Goal: Transaction & Acquisition: Purchase product/service

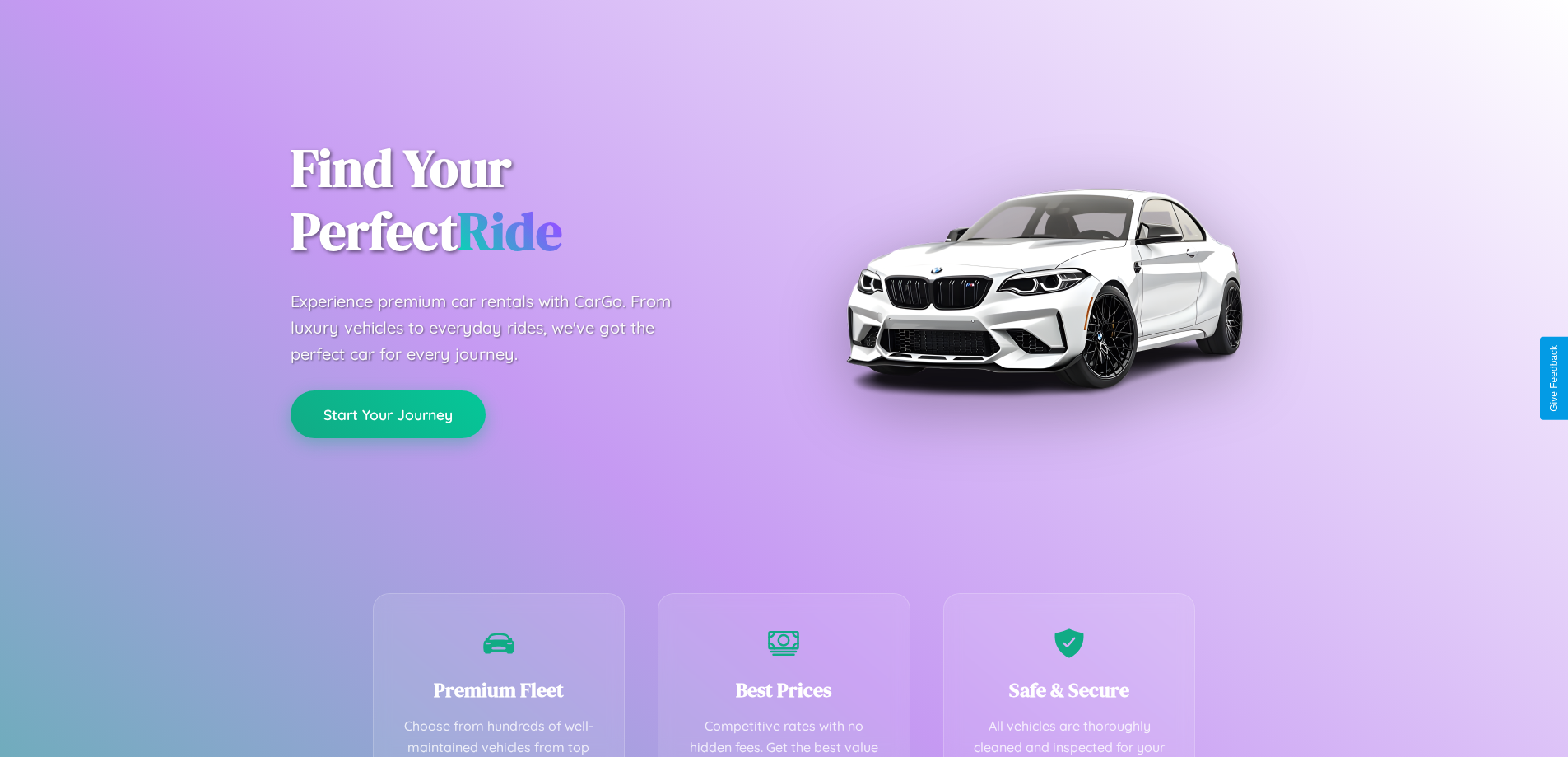
click at [388, 415] on button "Start Your Journey" at bounding box center [388, 414] width 195 height 47
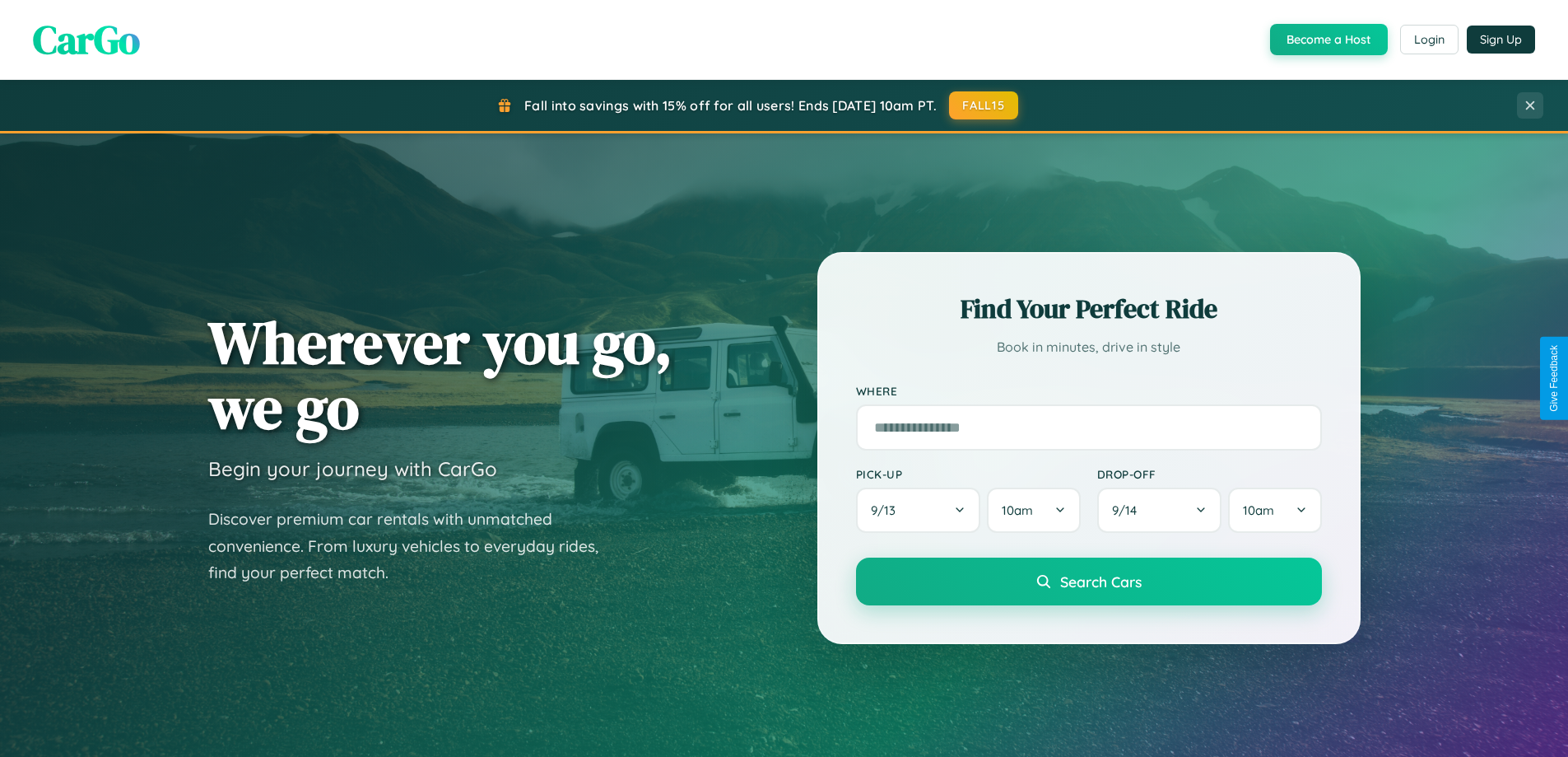
scroll to position [710, 0]
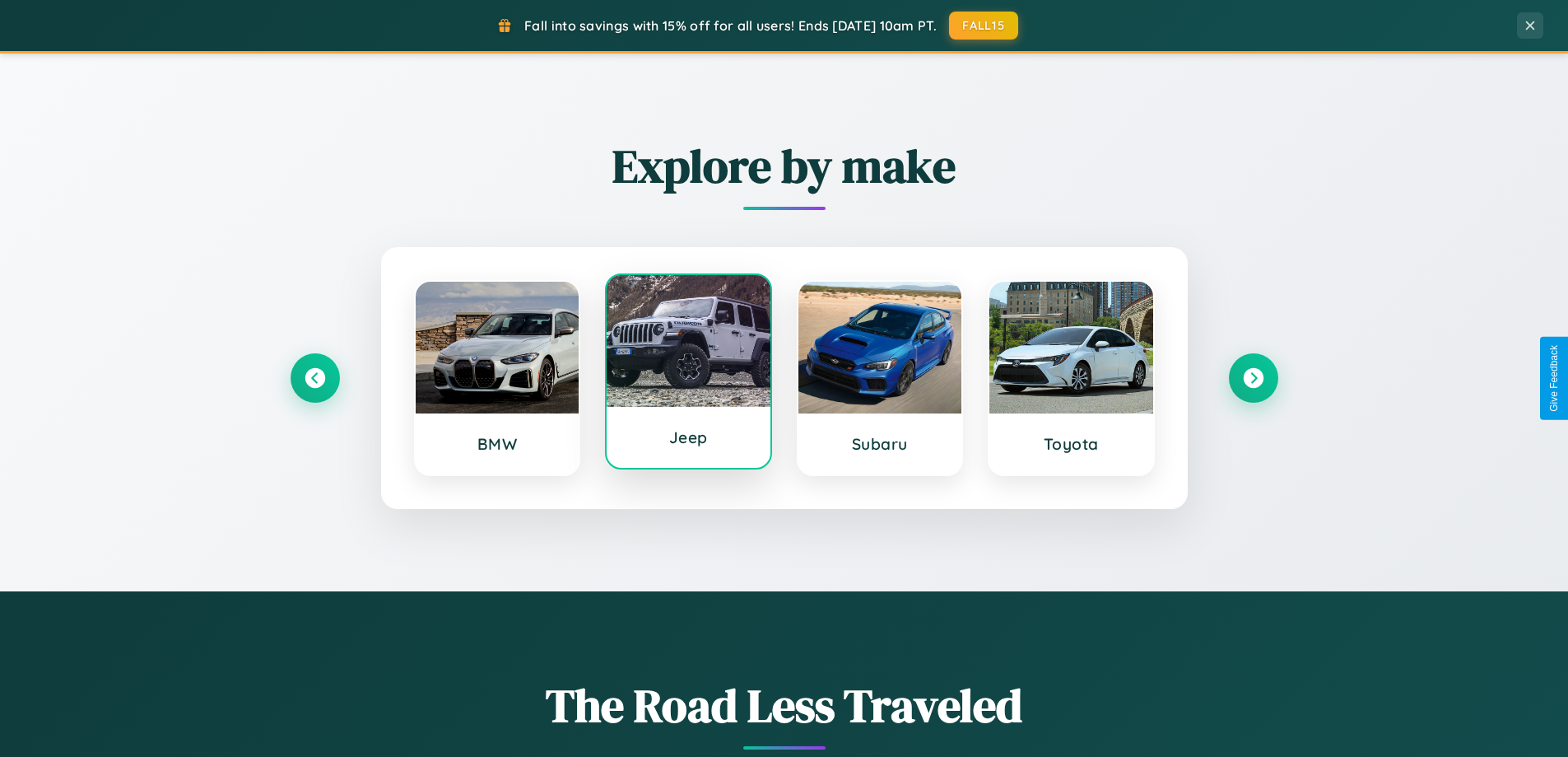
click at [689, 372] on div at bounding box center [689, 340] width 164 height 132
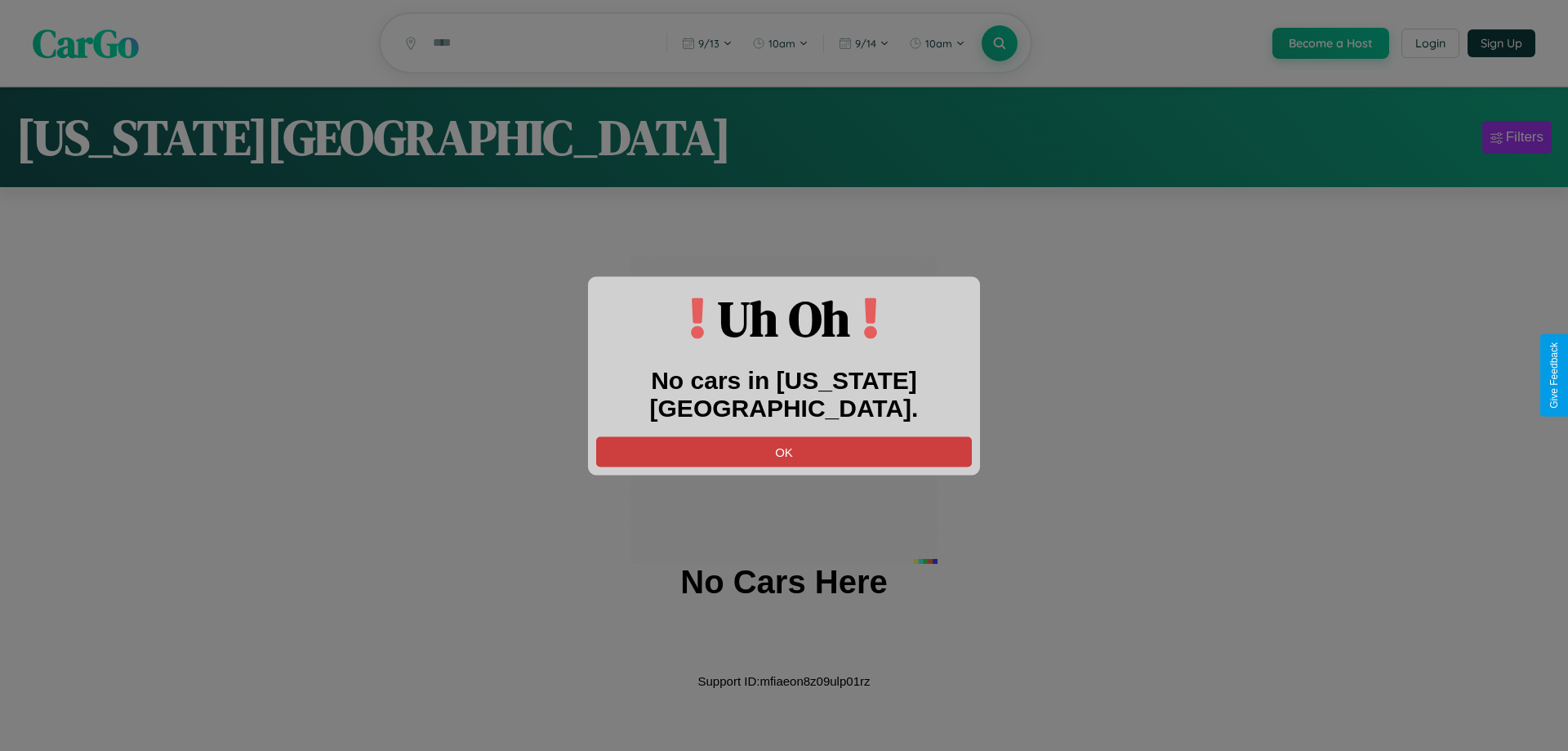
click at [784, 436] on button "OK" at bounding box center [783, 451] width 376 height 30
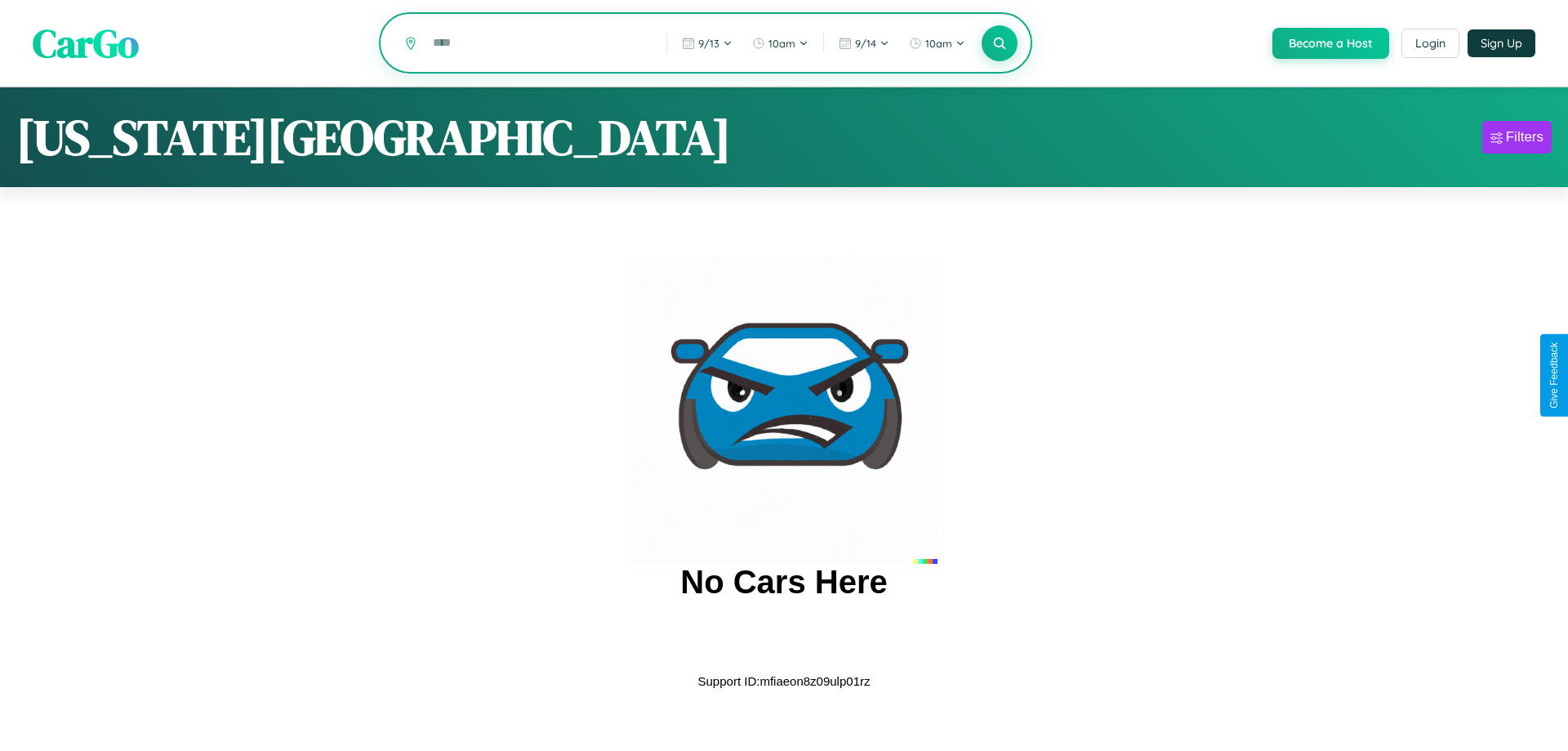
click at [537, 44] on input "text" at bounding box center [538, 42] width 226 height 28
click at [998, 43] on icon at bounding box center [999, 43] width 16 height 16
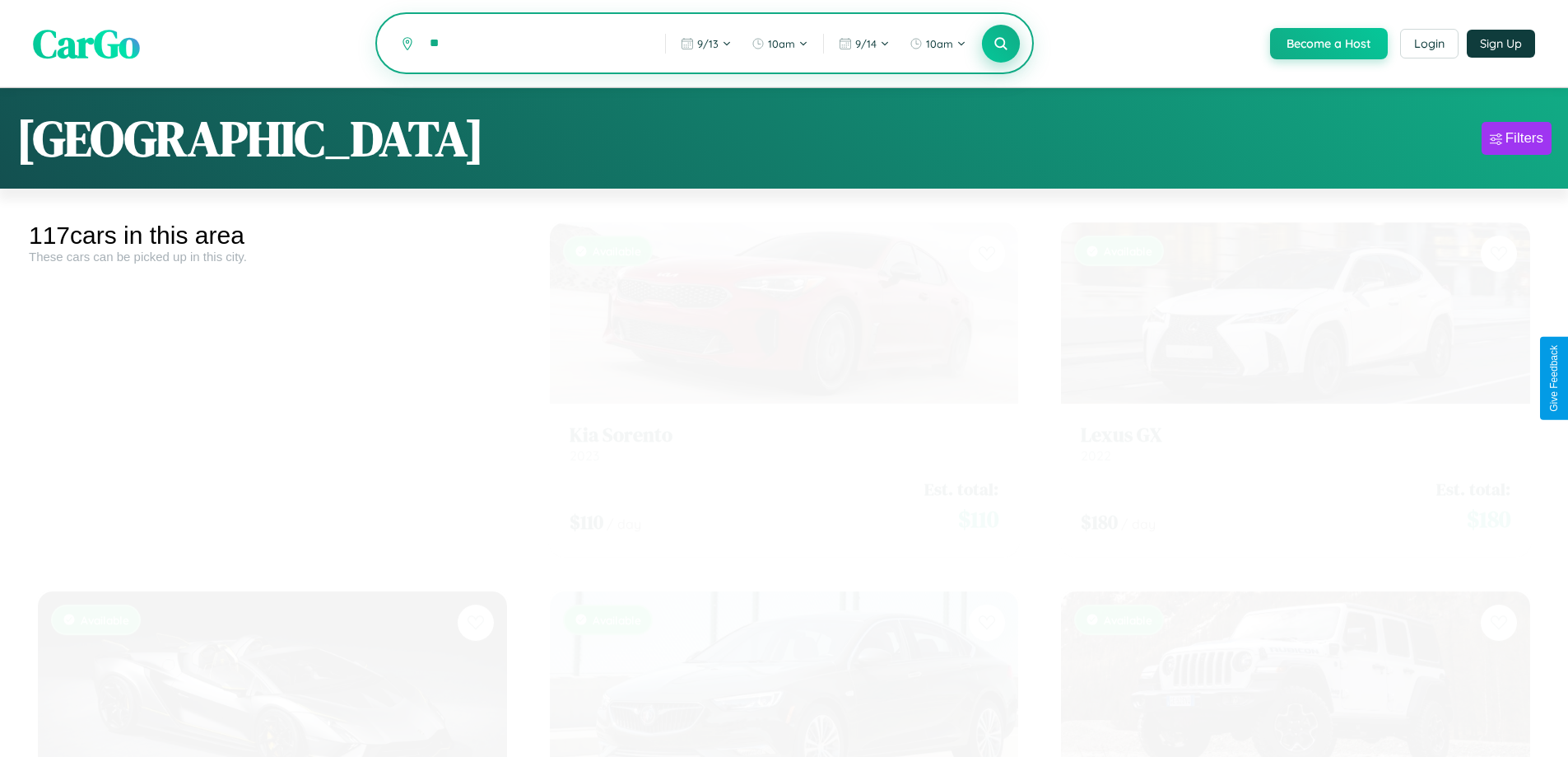
type input "*"
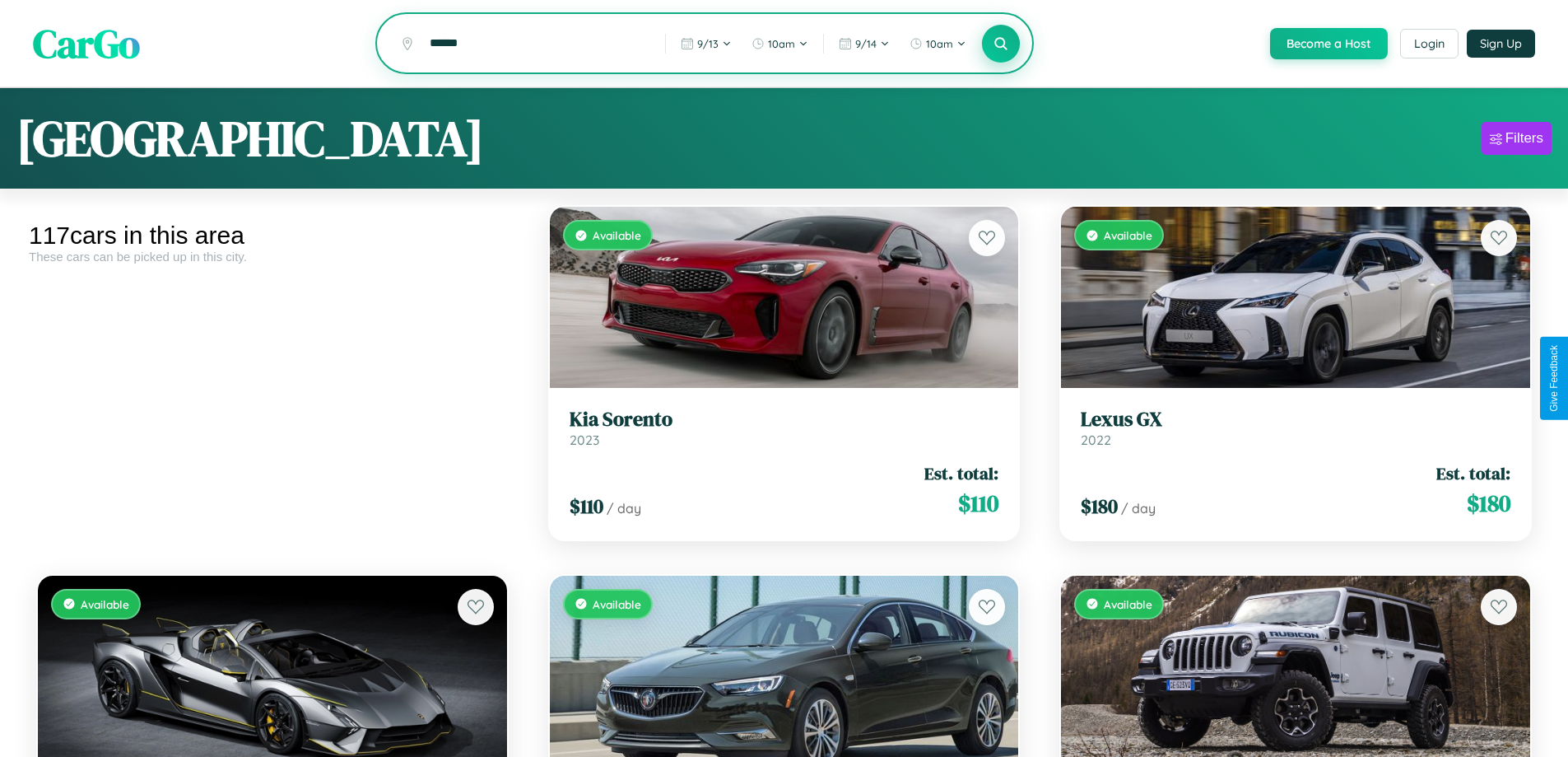
click at [1000, 45] on icon at bounding box center [1001, 44] width 16 height 16
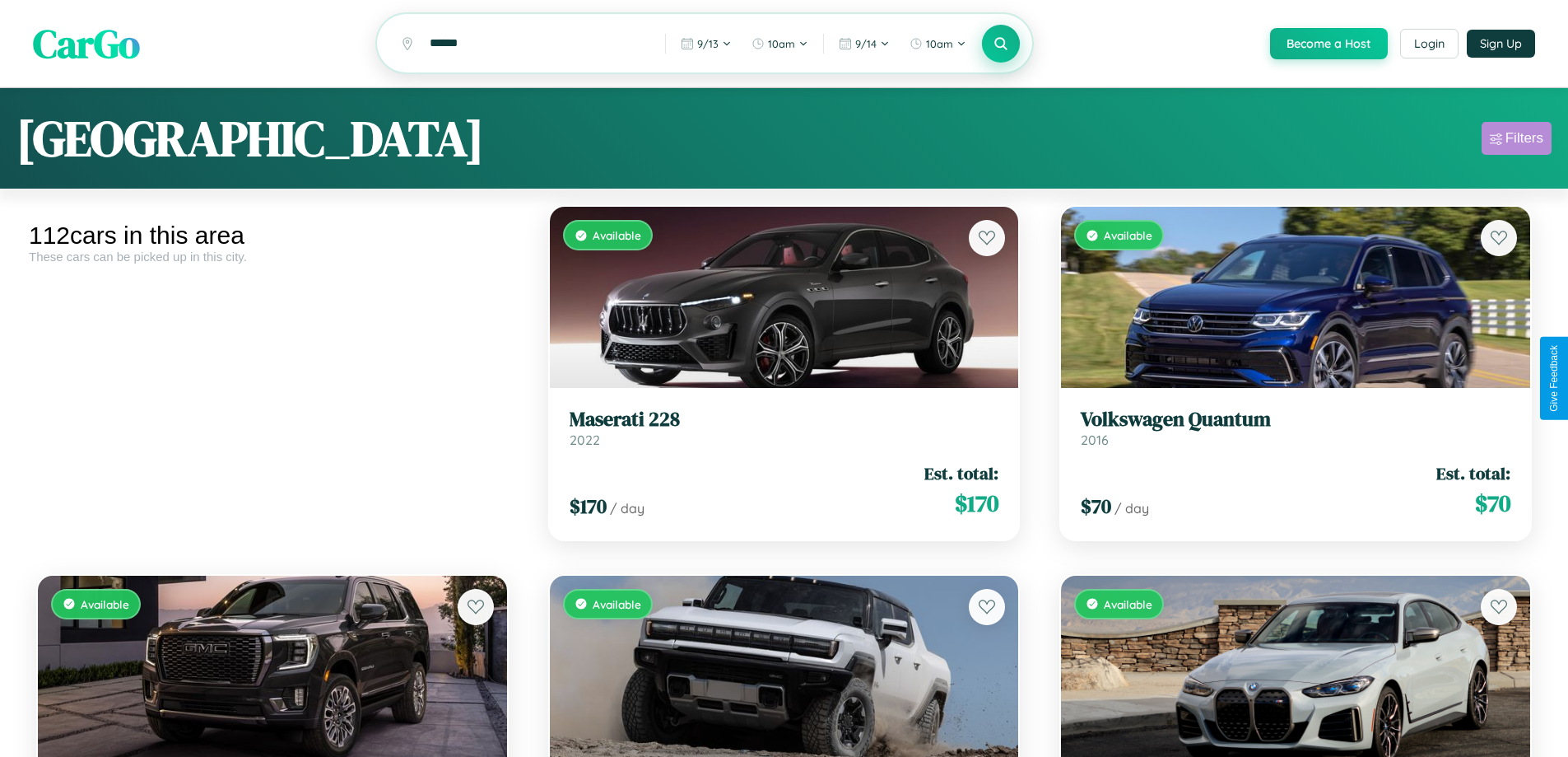
click at [1517, 141] on div "Filters" at bounding box center [1524, 138] width 38 height 17
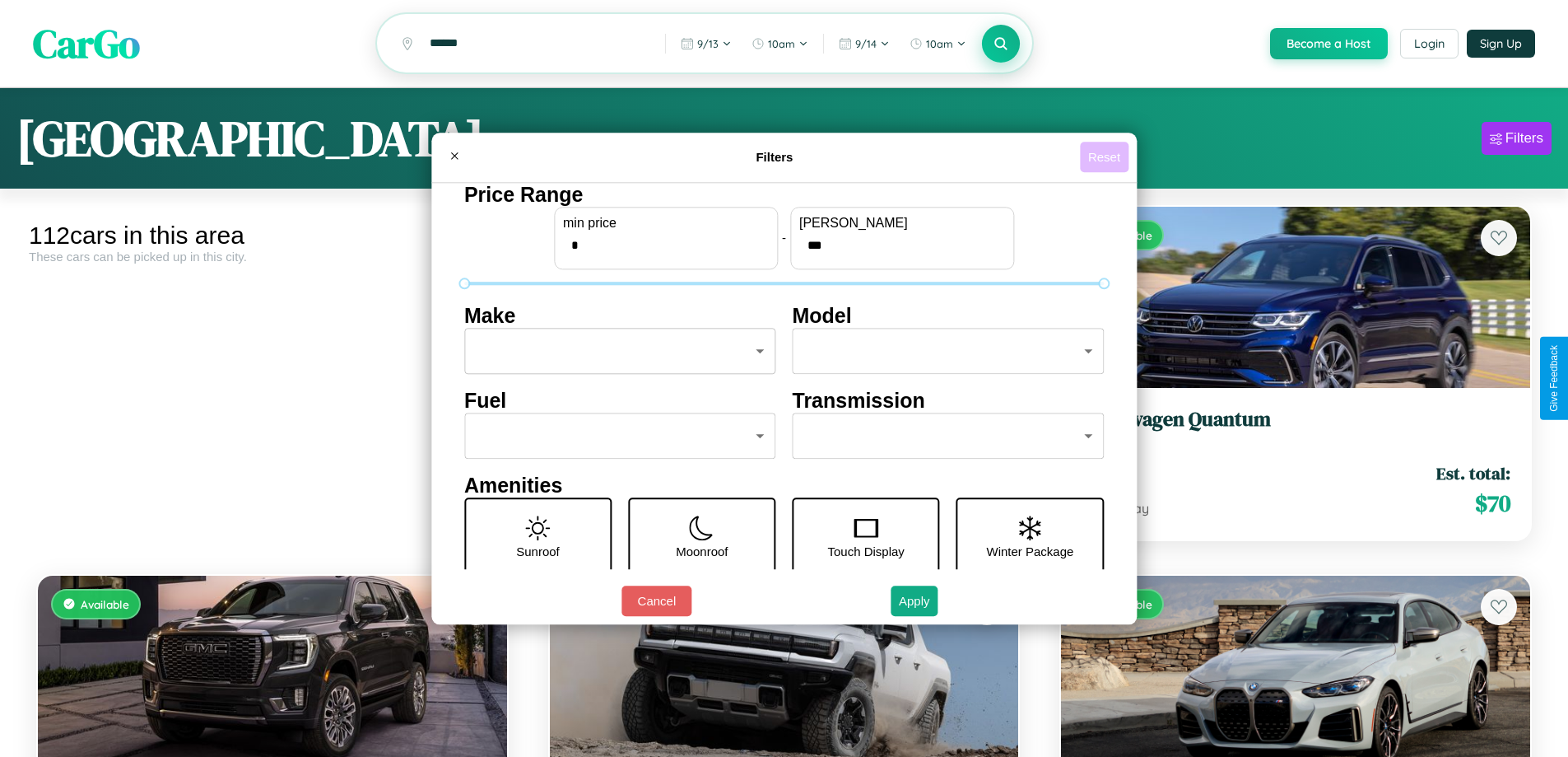
click at [1106, 156] on button "Reset" at bounding box center [1104, 156] width 48 height 31
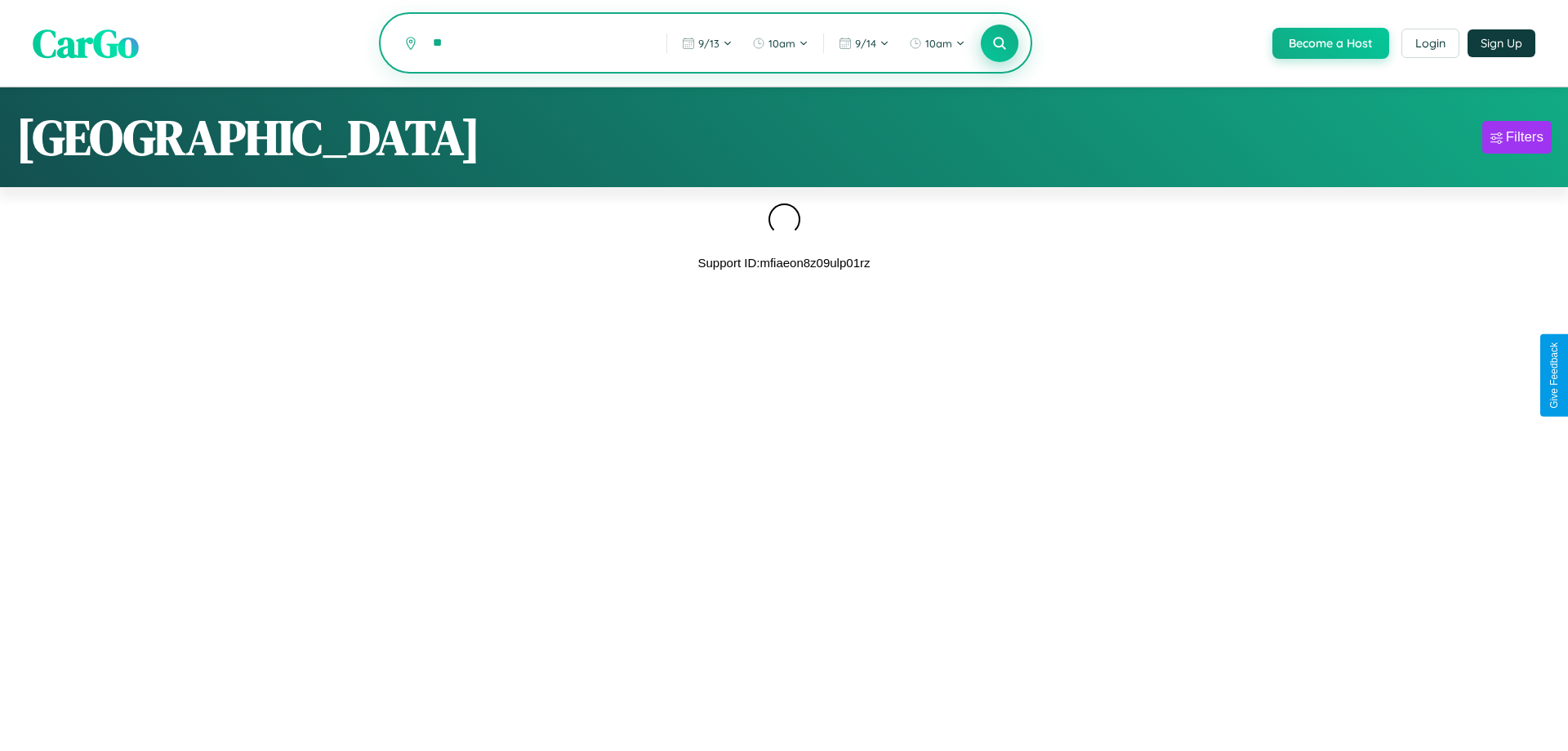
type input "*"
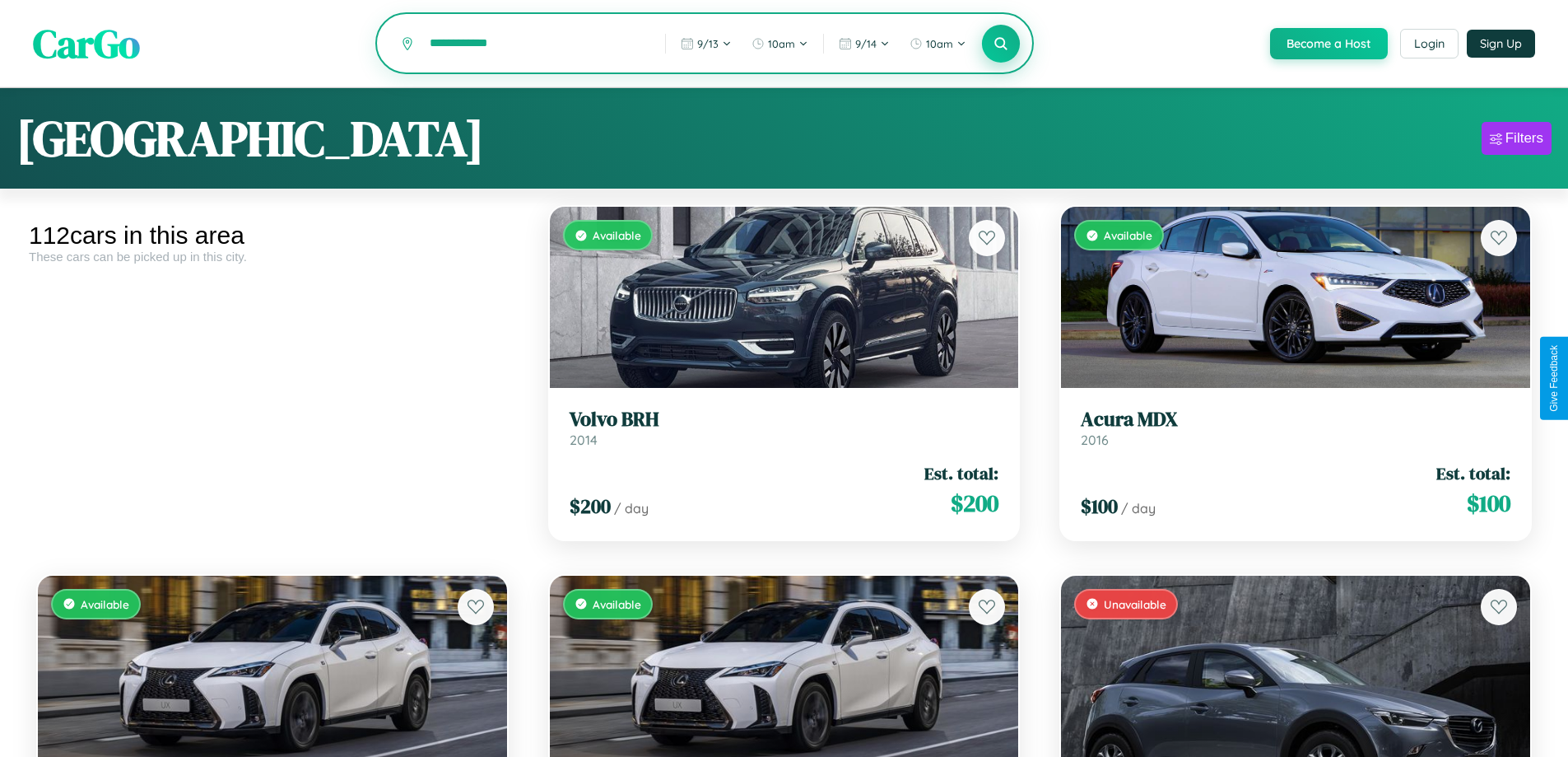
type input "**********"
click at [1000, 45] on icon at bounding box center [1001, 44] width 16 height 16
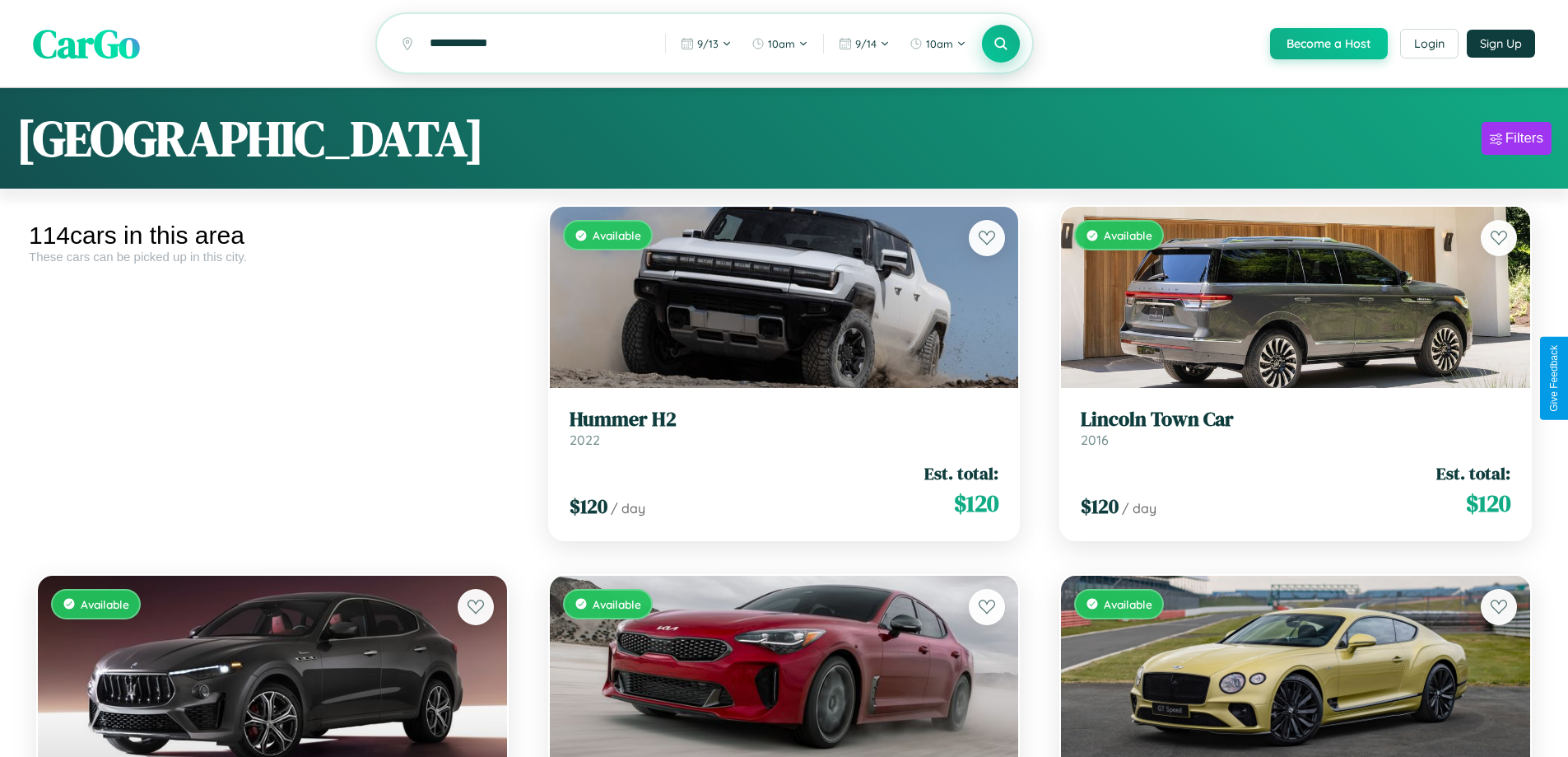
scroll to position [232, 0]
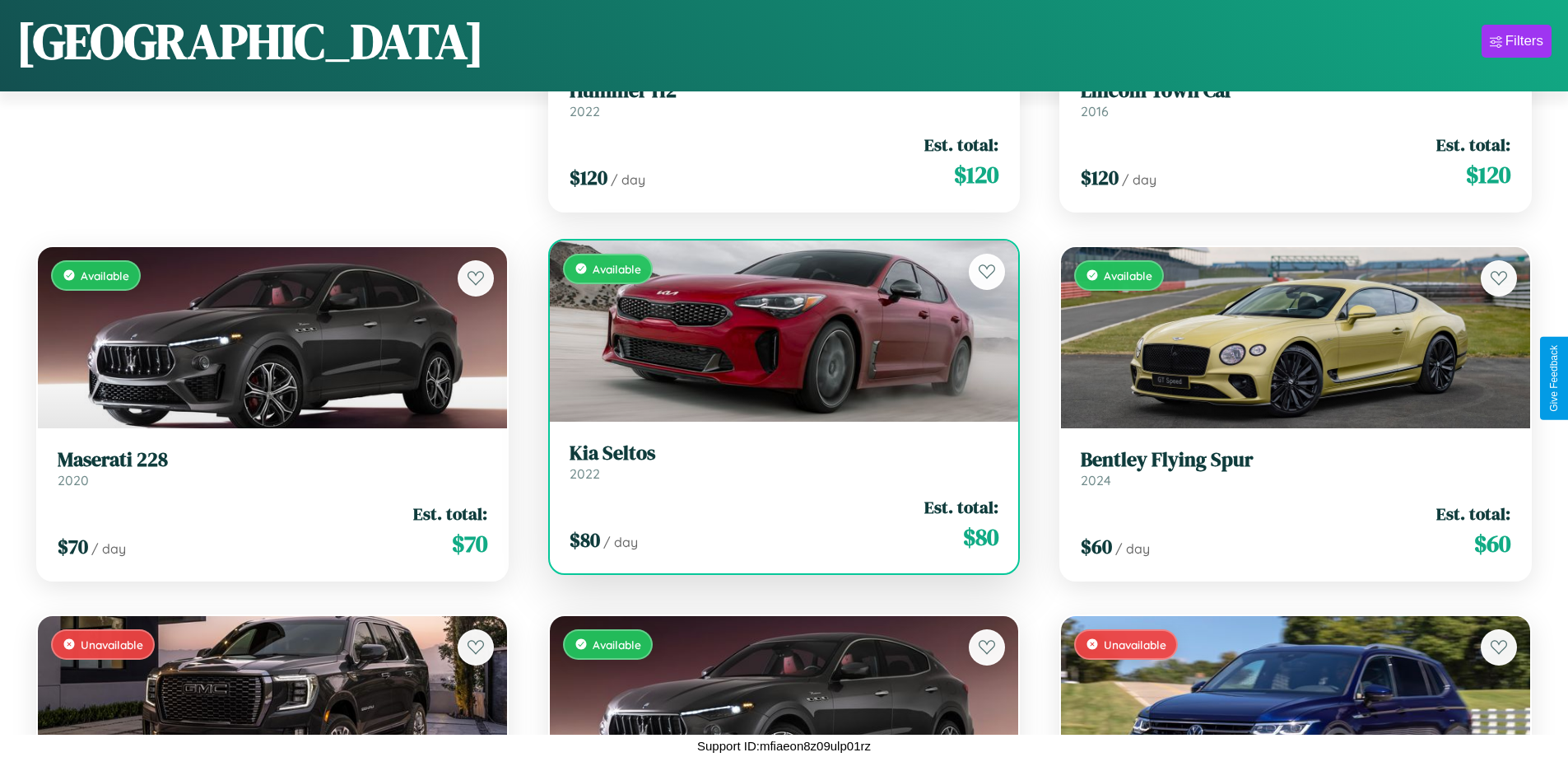
click at [777, 462] on h3 "[PERSON_NAME]" at bounding box center [784, 453] width 429 height 24
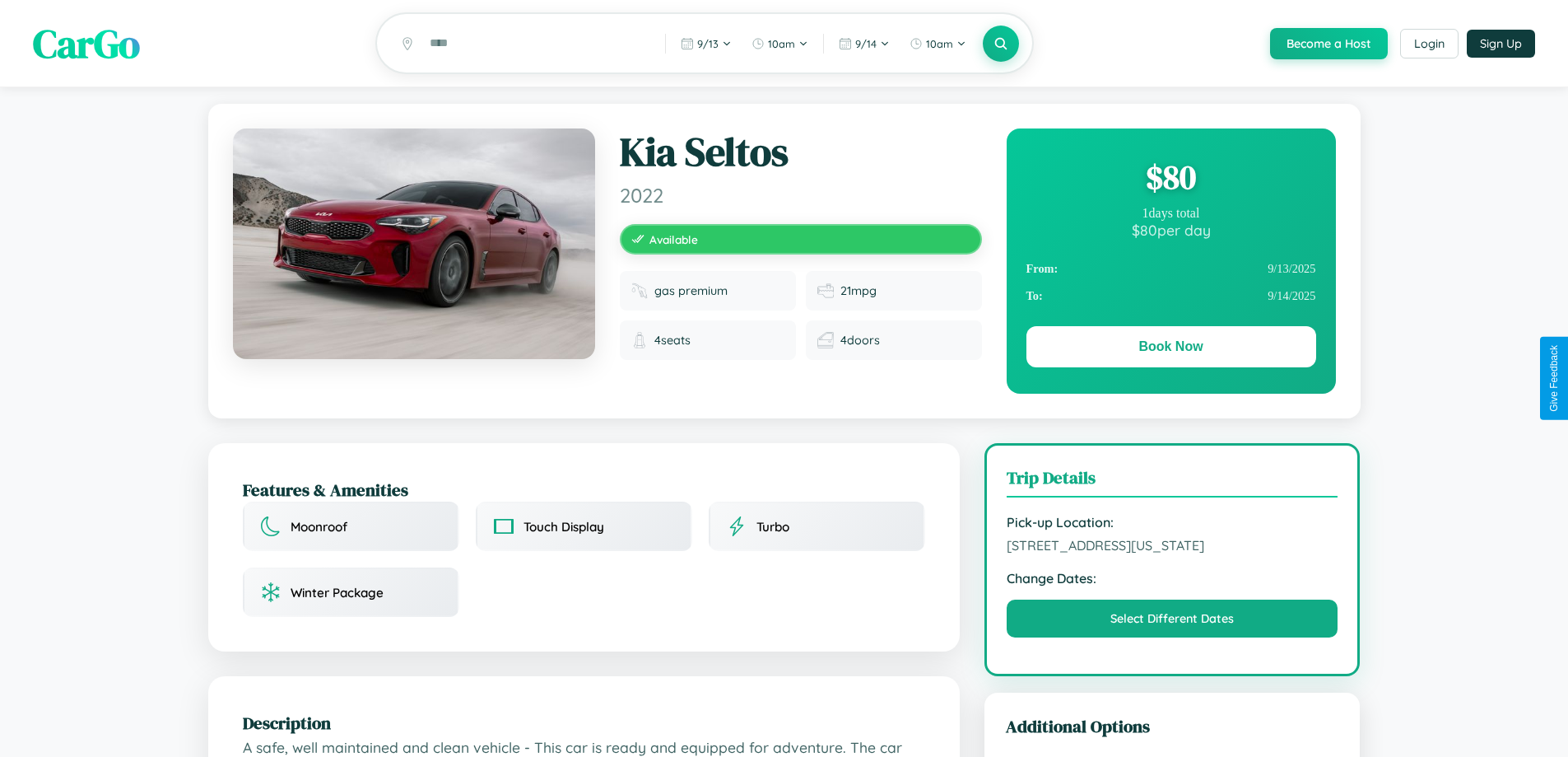
scroll to position [919, 0]
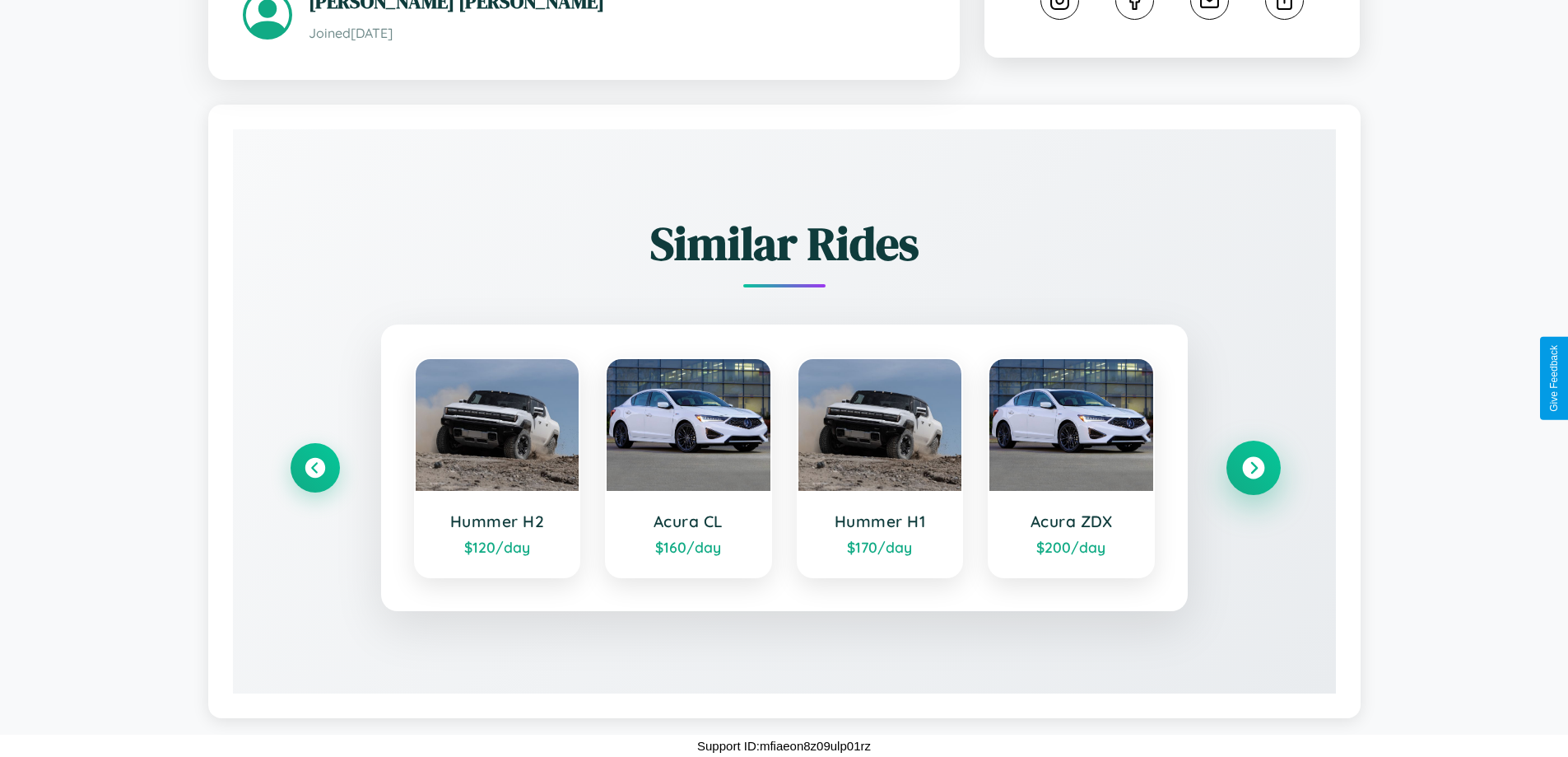
click at [1252, 468] on icon at bounding box center [1253, 468] width 22 height 22
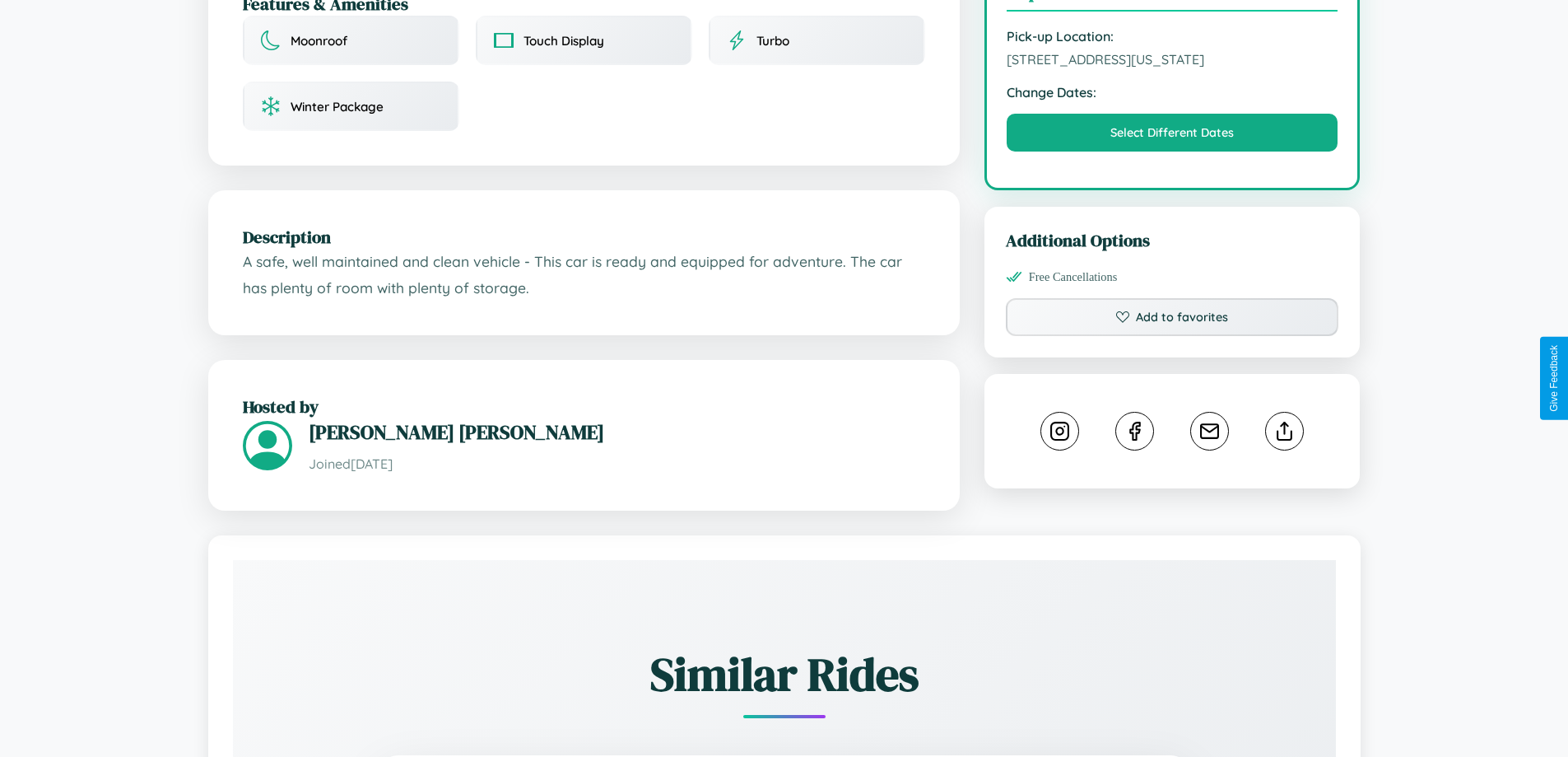
scroll to position [443, 0]
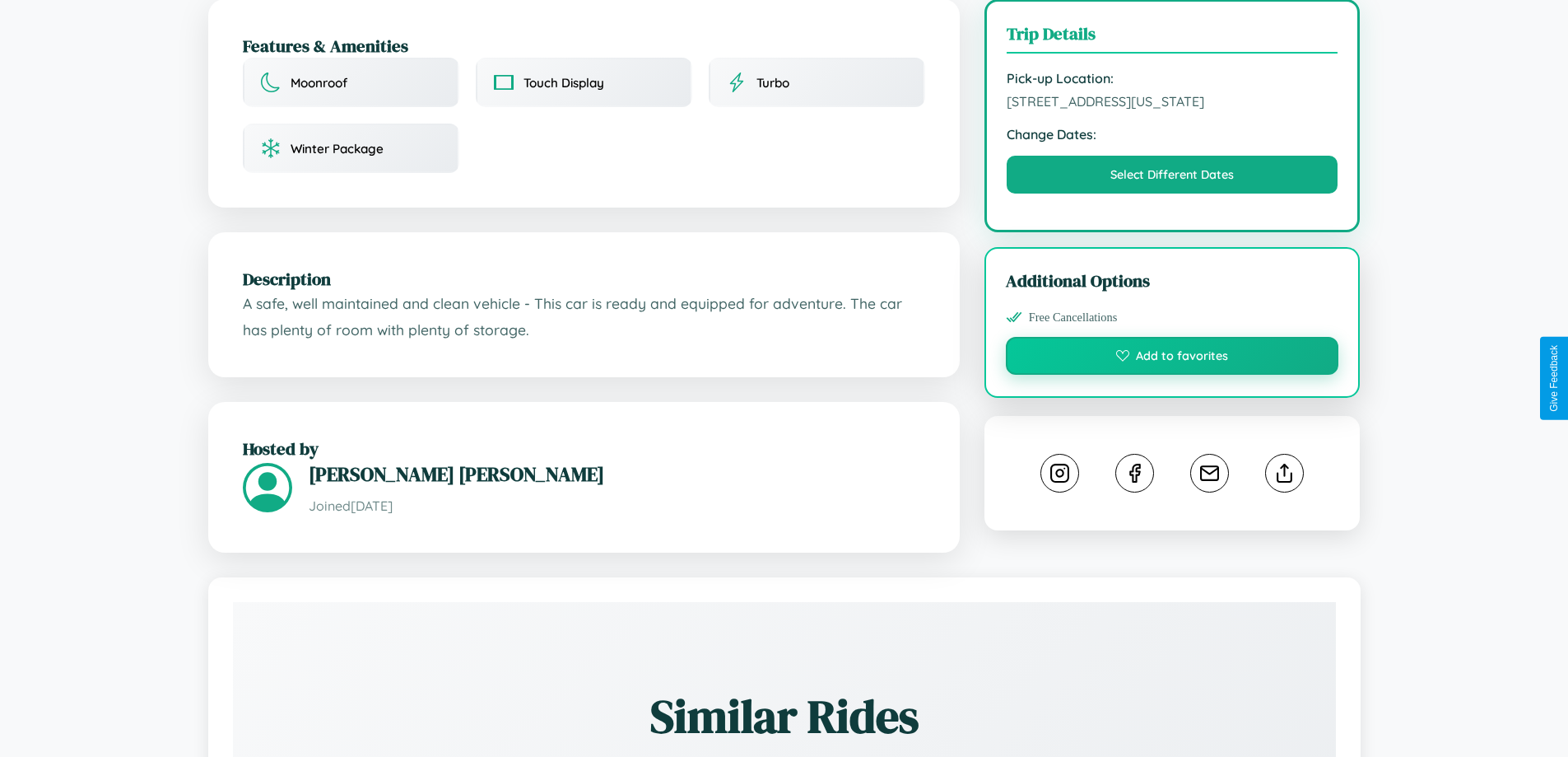
click at [1172, 375] on button "Add to favorites" at bounding box center [1172, 355] width 333 height 38
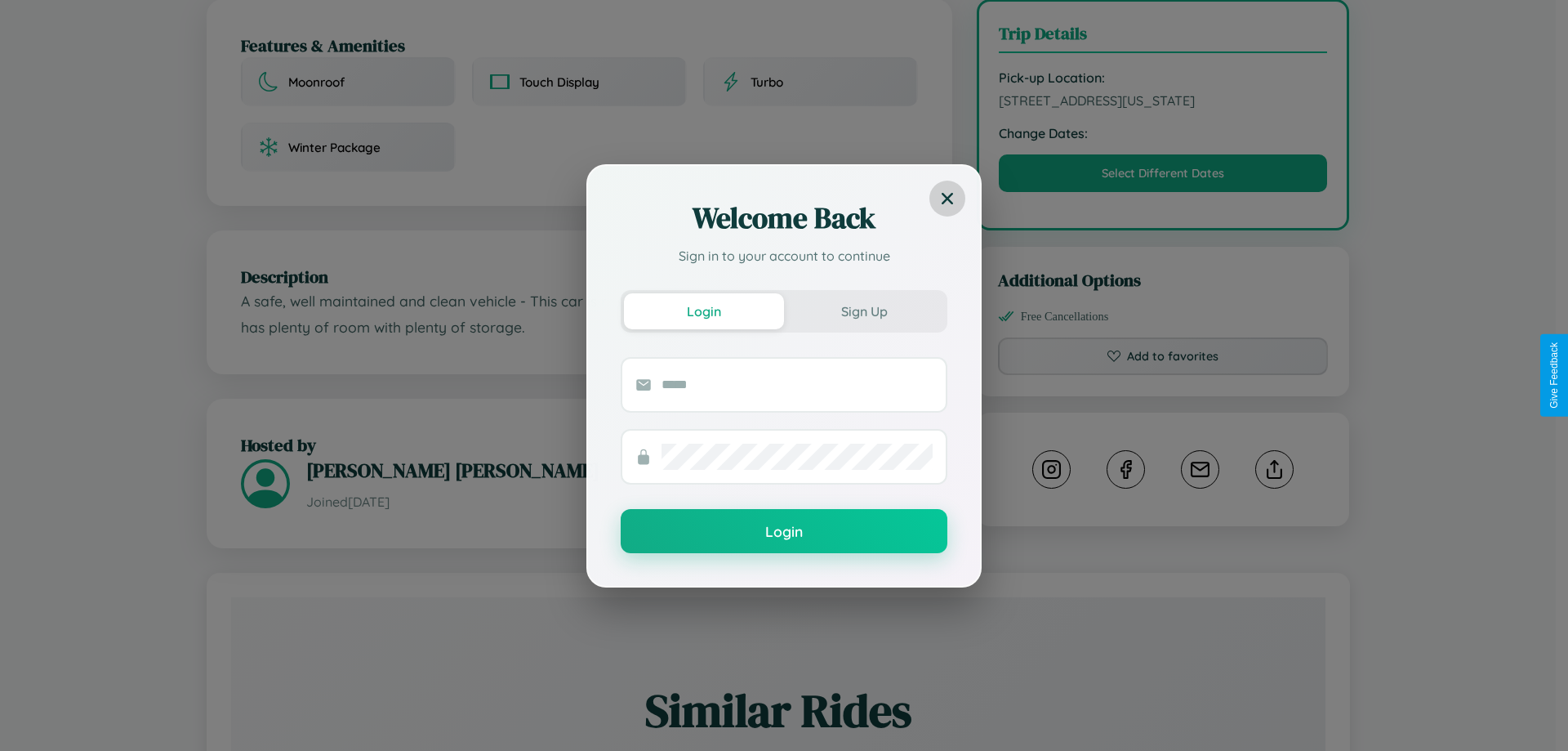
click at [947, 197] on icon at bounding box center [947, 198] width 12 height 12
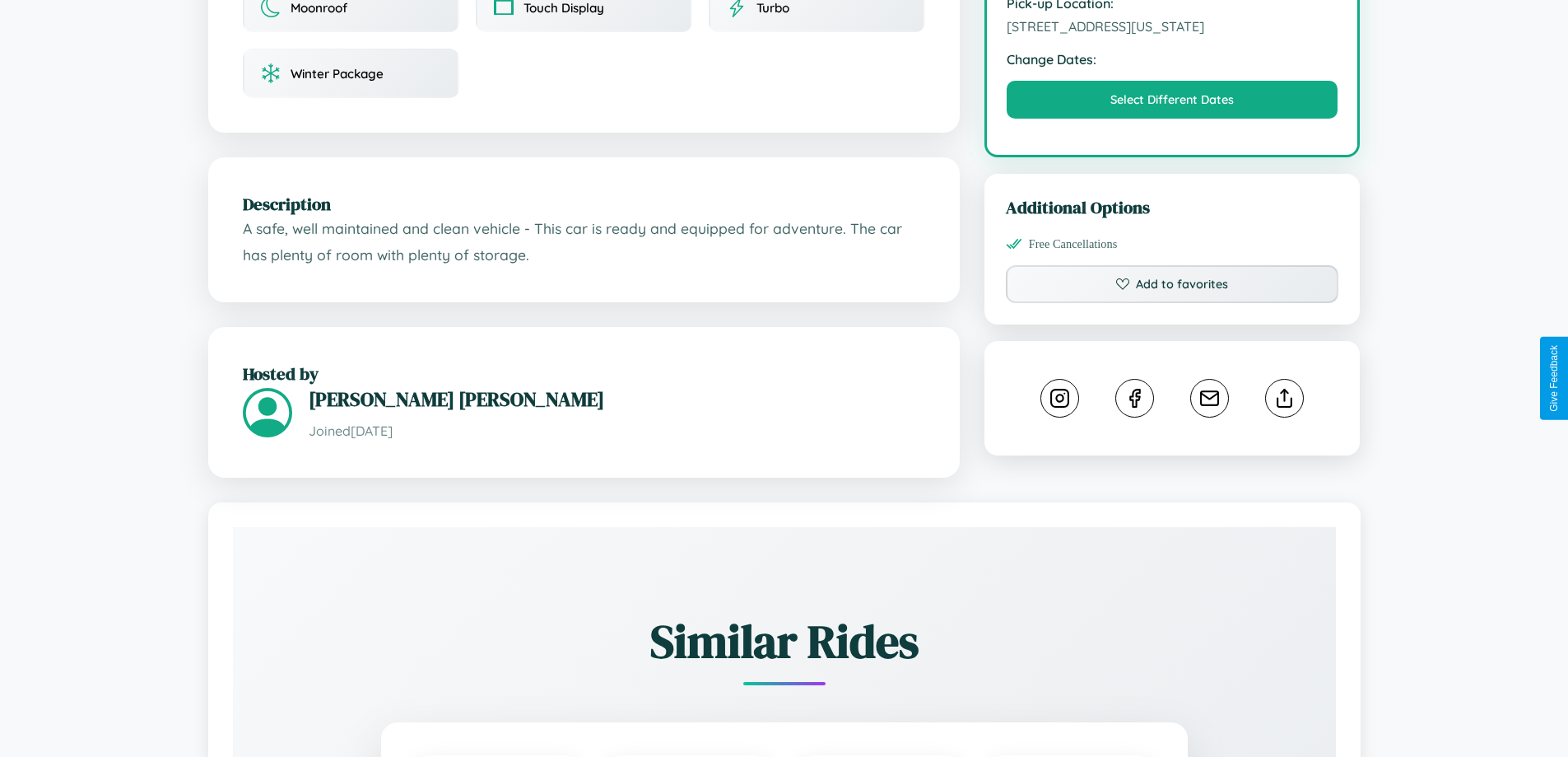
scroll to position [557, 0]
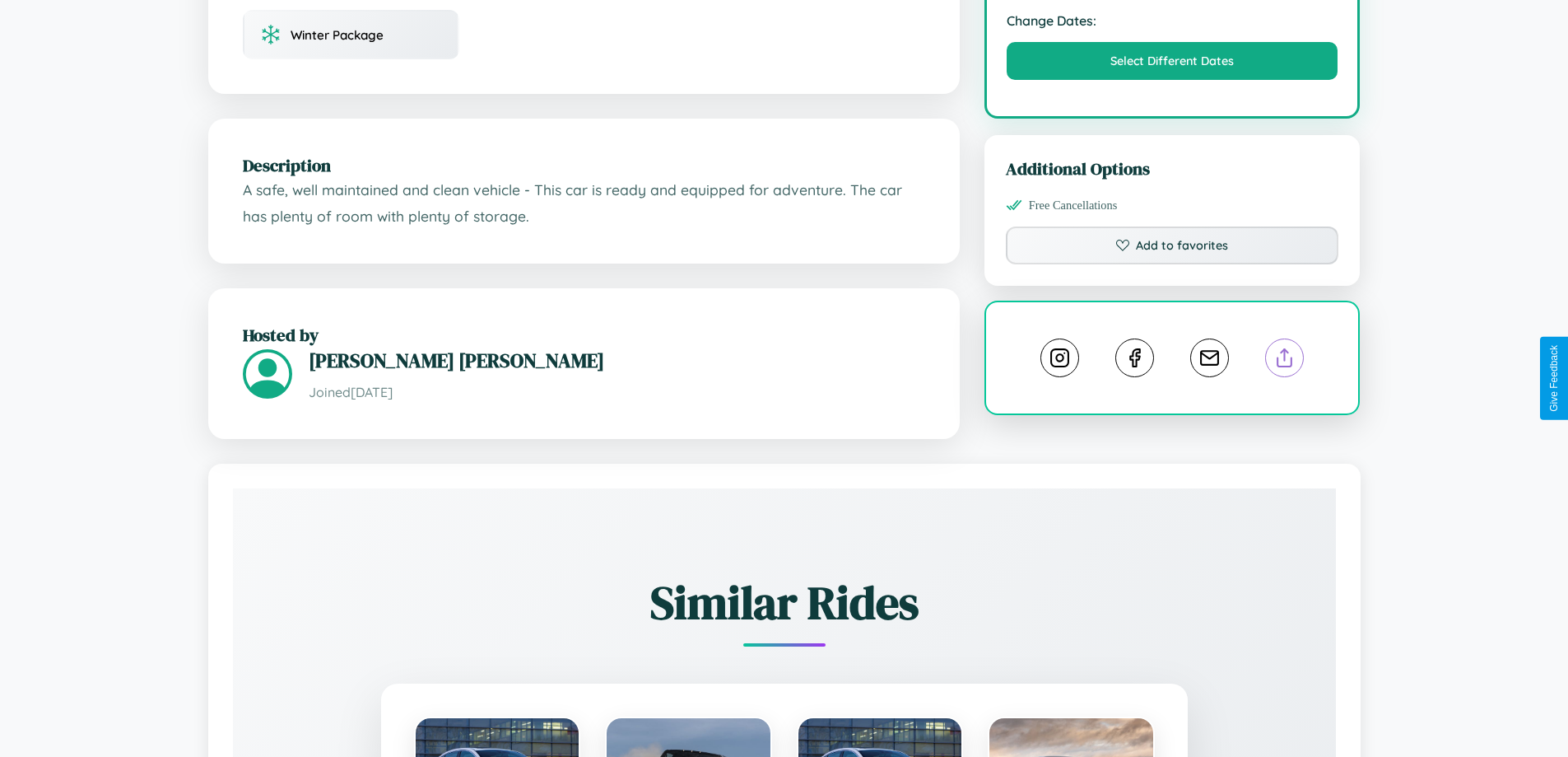
click at [1285, 360] on line at bounding box center [1285, 355] width 0 height 12
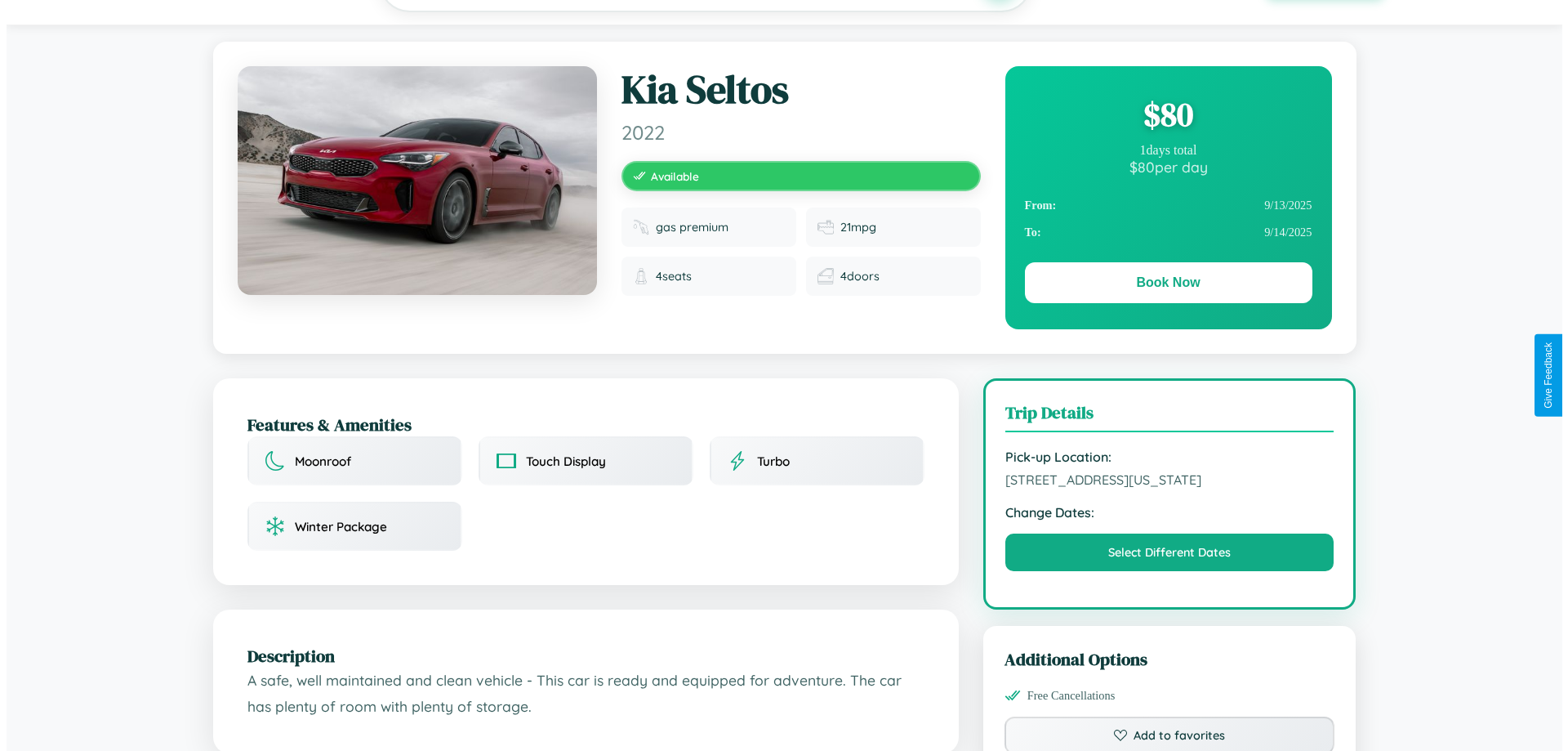
scroll to position [0, 0]
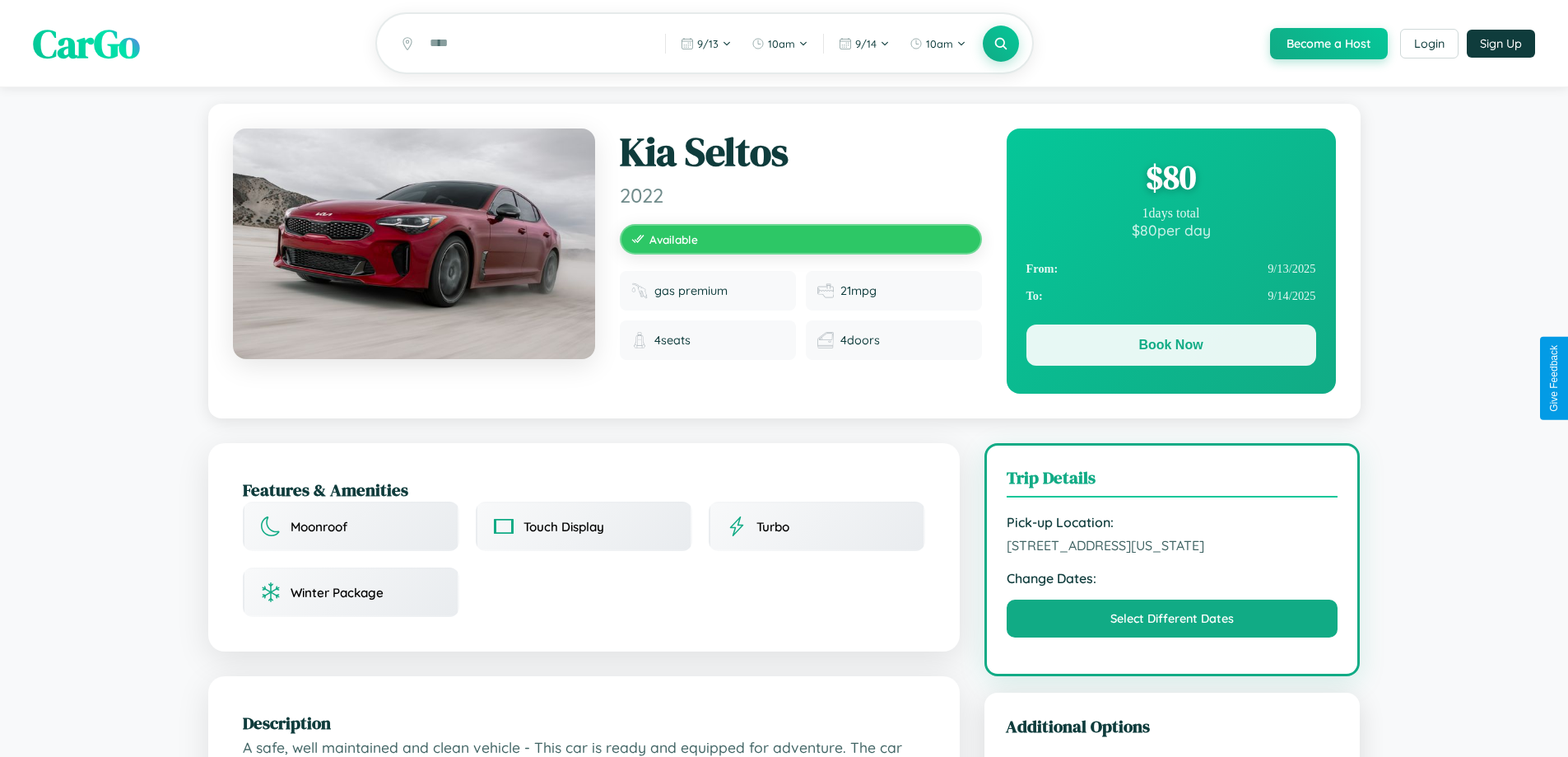
click at [1170, 347] on button "Book Now" at bounding box center [1171, 345] width 290 height 42
